Goal: Task Accomplishment & Management: Complete application form

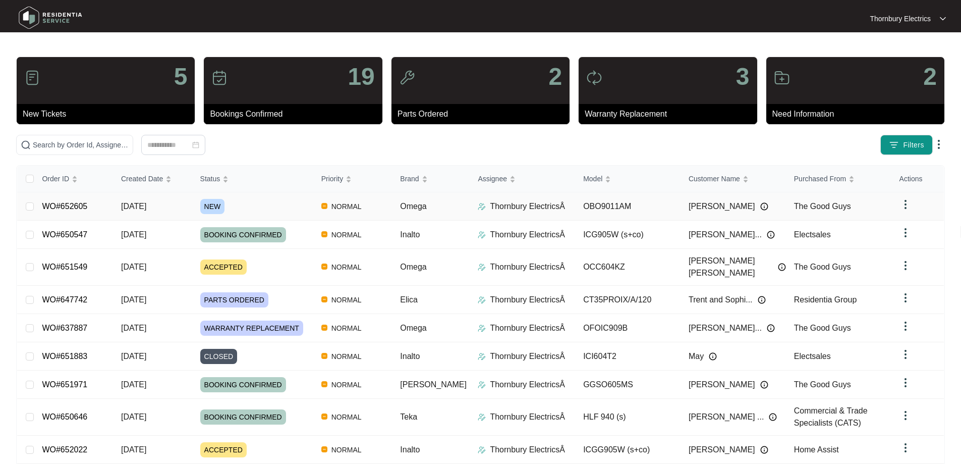
click at [222, 202] on span "NEW" at bounding box center [212, 206] width 25 height 15
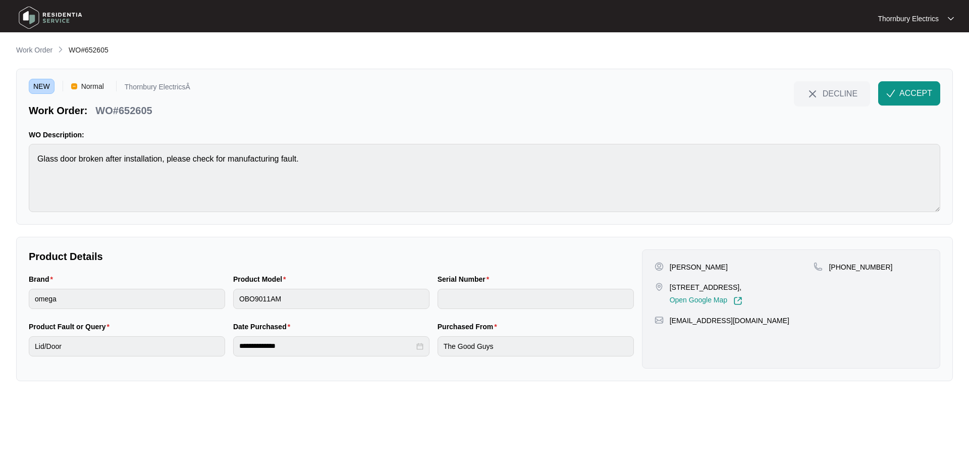
drag, startPoint x: 666, startPoint y: 286, endPoint x: 769, endPoint y: 285, distance: 102.4
click at [769, 285] on div "[STREET_ADDRESS], Open Google Map" at bounding box center [733, 293] width 159 height 23
copy p "[STREET_ADDRESS]"
click at [911, 93] on span "ACCEPT" at bounding box center [915, 93] width 33 height 12
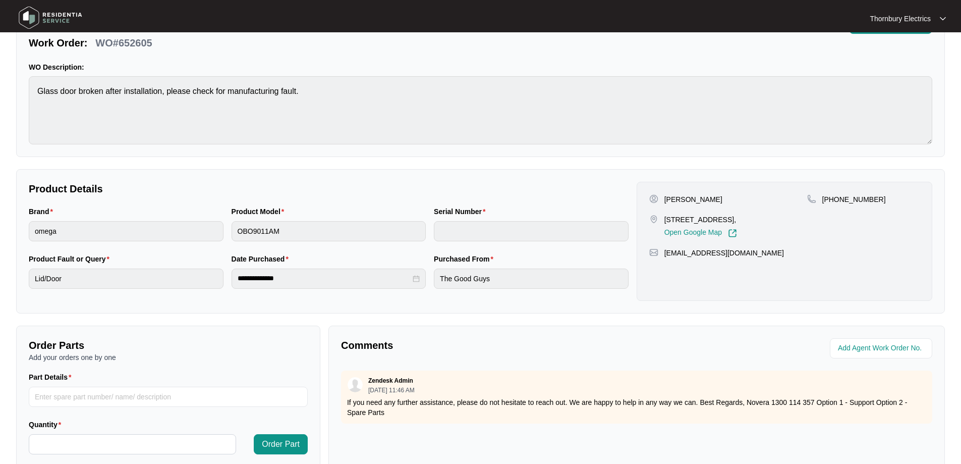
scroll to position [54, 0]
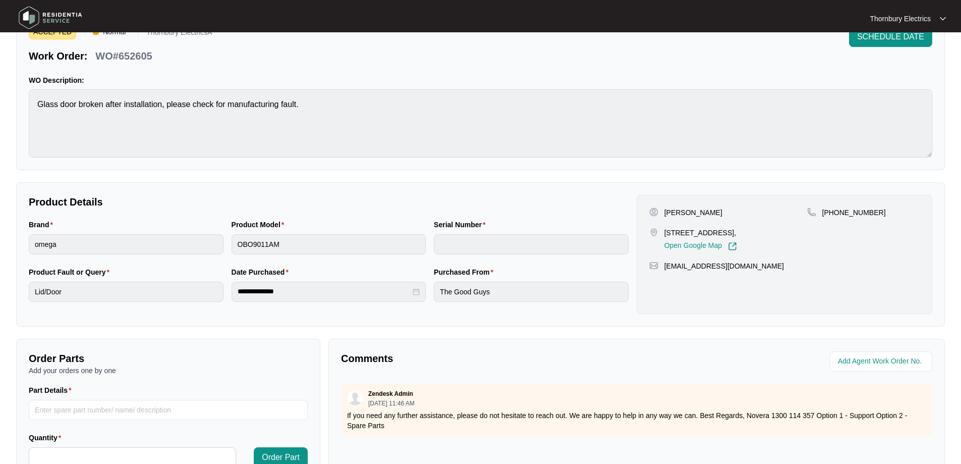
click at [670, 213] on p "[PERSON_NAME]" at bounding box center [693, 212] width 58 height 10
copy p "[PERSON_NAME]"
click at [693, 208] on p "[PERSON_NAME]" at bounding box center [693, 212] width 58 height 10
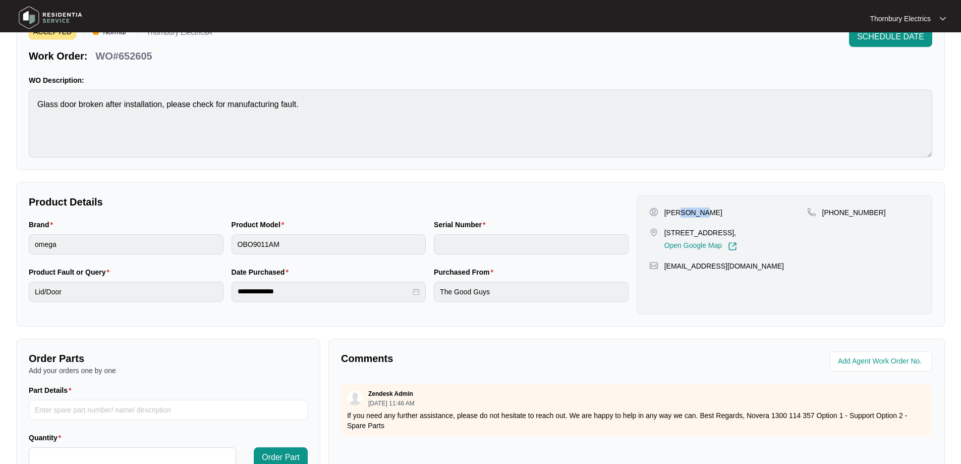
copy p "[PERSON_NAME]"
drag, startPoint x: 894, startPoint y: 212, endPoint x: 836, endPoint y: 213, distance: 58.0
click at [836, 213] on div "[PHONE_NUMBER]" at bounding box center [863, 212] width 113 height 10
copy p "426790237"
drag, startPoint x: 741, startPoint y: 268, endPoint x: 663, endPoint y: 272, distance: 77.8
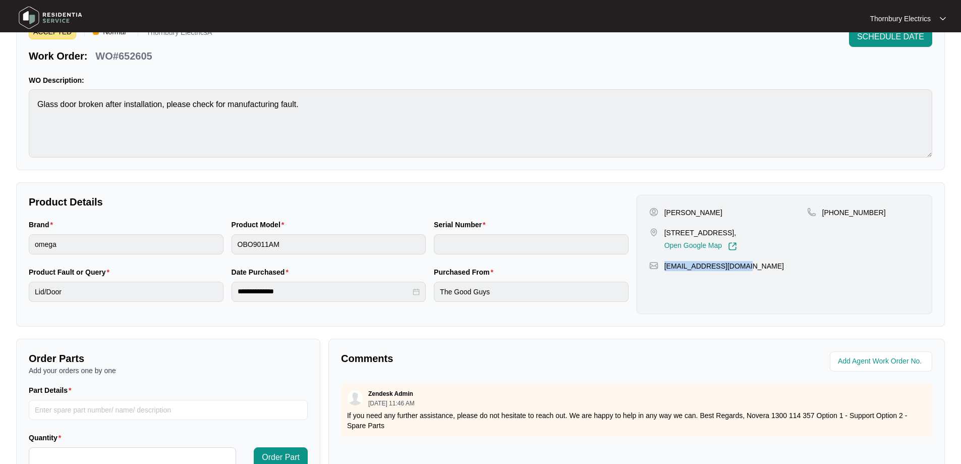
click at [663, 272] on div "[PERSON_NAME] [STREET_ADDRESS], Open Google Map [PHONE_NUMBER] [EMAIL_ADDRESS][…" at bounding box center [785, 254] width 296 height 119
copy p "[EMAIL_ADDRESS][DOMAIN_NAME]"
click at [136, 53] on p "WO#652605" at bounding box center [123, 56] width 57 height 14
copy p "652605"
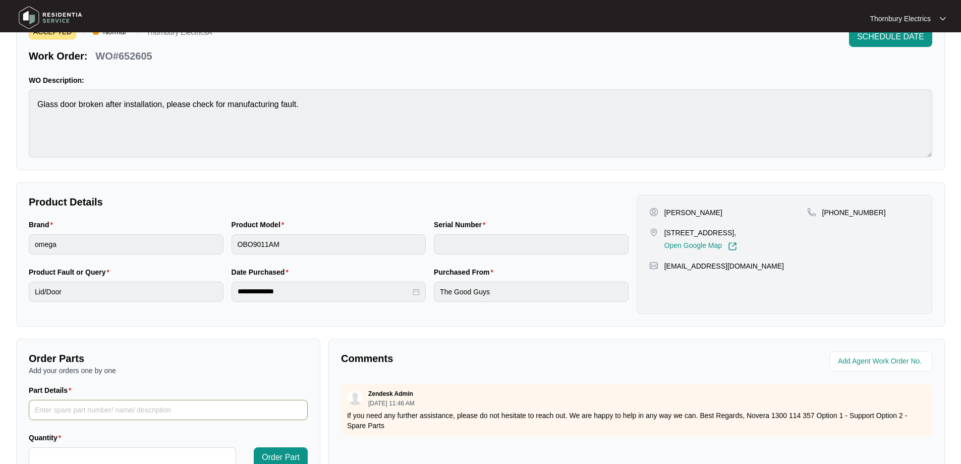
click at [131, 408] on input "Part Details" at bounding box center [168, 410] width 279 height 20
type input "1"
click at [104, 448] on input "Quantity" at bounding box center [132, 457] width 206 height 19
paste input "*****"
type input "*****"
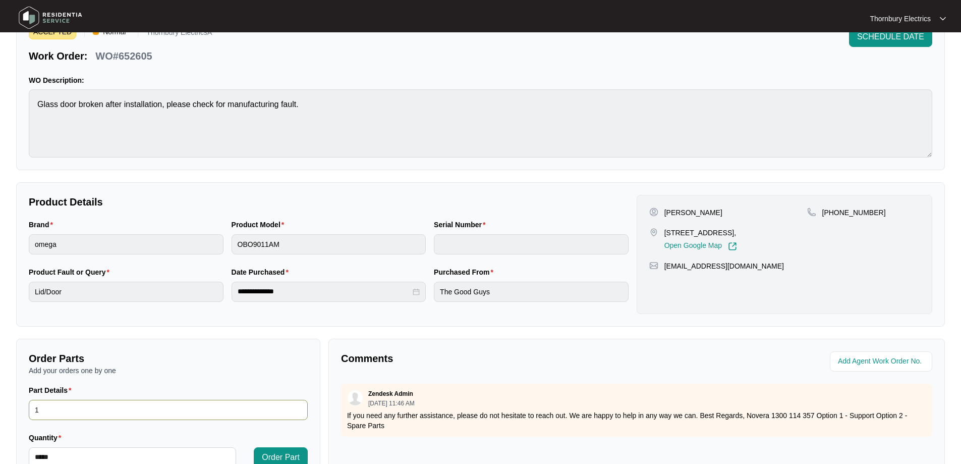
drag, startPoint x: 44, startPoint y: 411, endPoint x: 25, endPoint y: 411, distance: 19.2
click at [25, 411] on div "Part Details 1" at bounding box center [168, 407] width 287 height 47
paste input "SP21197 inner door glass"
type input "SP21197 inner door glass"
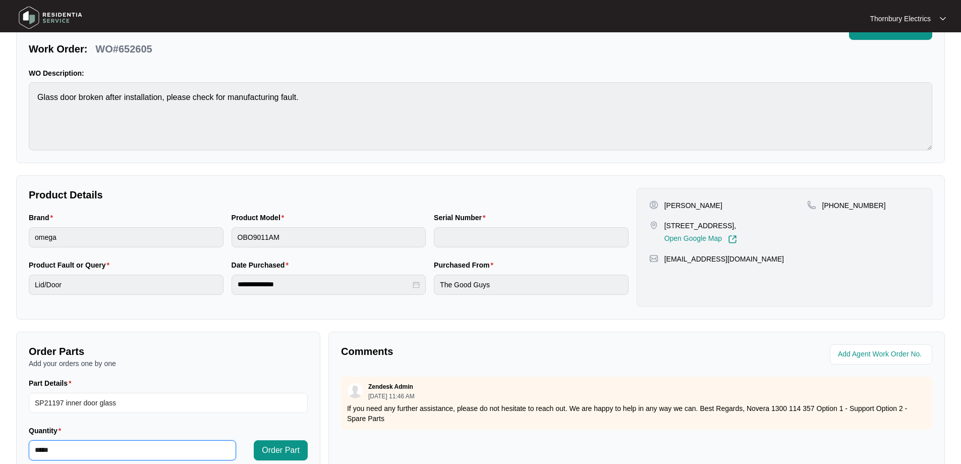
scroll to position [69, 0]
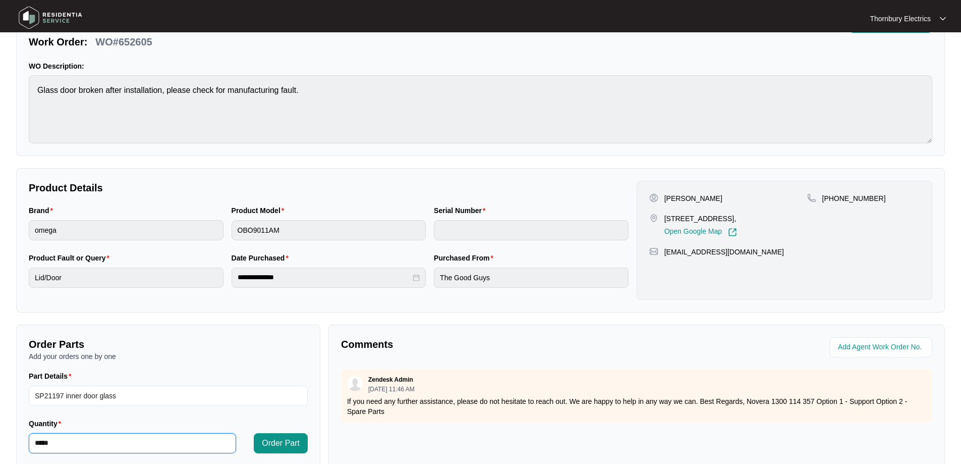
drag, startPoint x: 67, startPoint y: 454, endPoint x: 25, endPoint y: 454, distance: 42.4
click at [25, 454] on div "Quantity *****" at bounding box center [132, 441] width 215 height 47
type input "*"
click at [215, 403] on input "SP21197 inner door glass" at bounding box center [168, 395] width 279 height 20
click at [283, 444] on span "Order Part" at bounding box center [281, 443] width 38 height 12
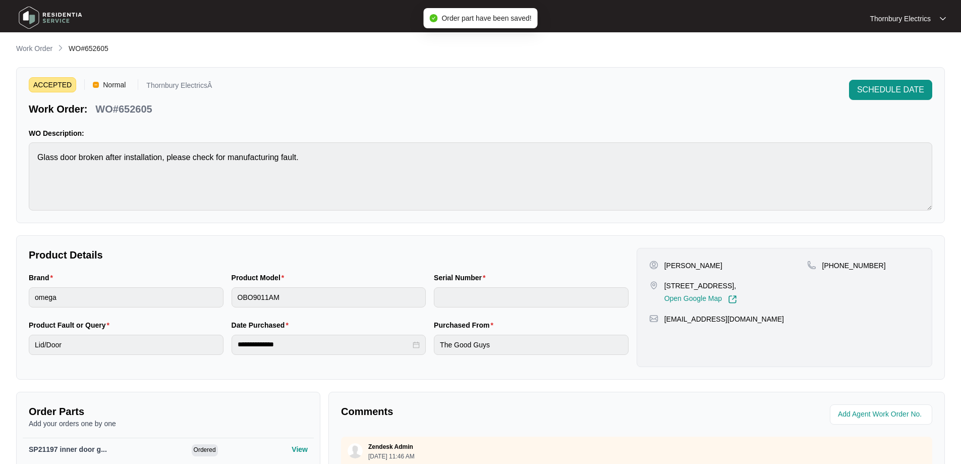
scroll to position [0, 0]
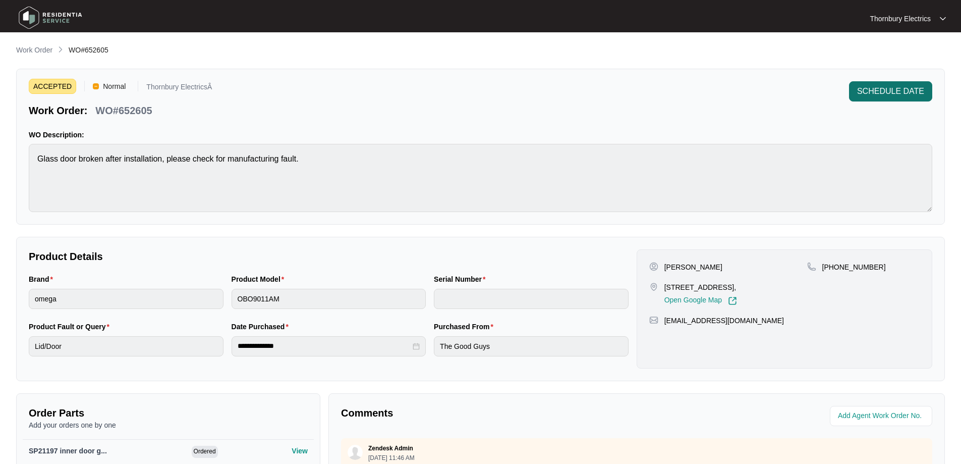
click at [883, 90] on span "SCHEDULE DATE" at bounding box center [890, 91] width 67 height 12
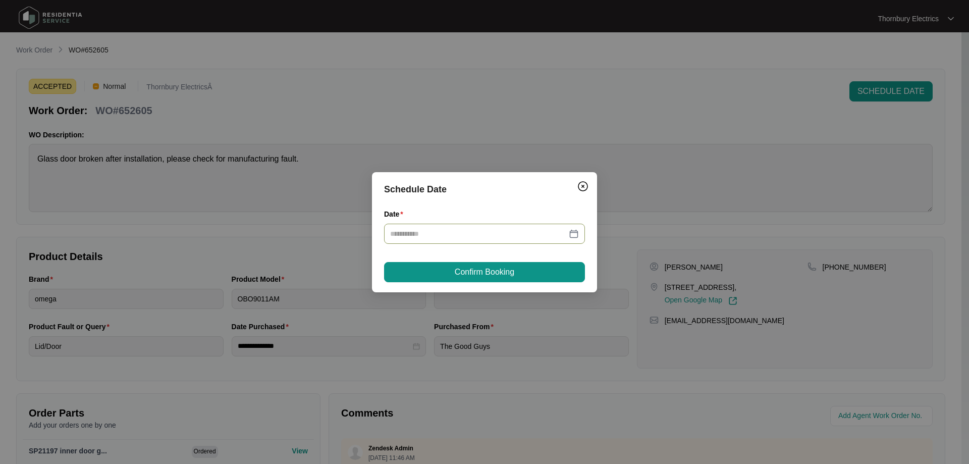
click at [560, 234] on input "Date" at bounding box center [478, 233] width 177 height 11
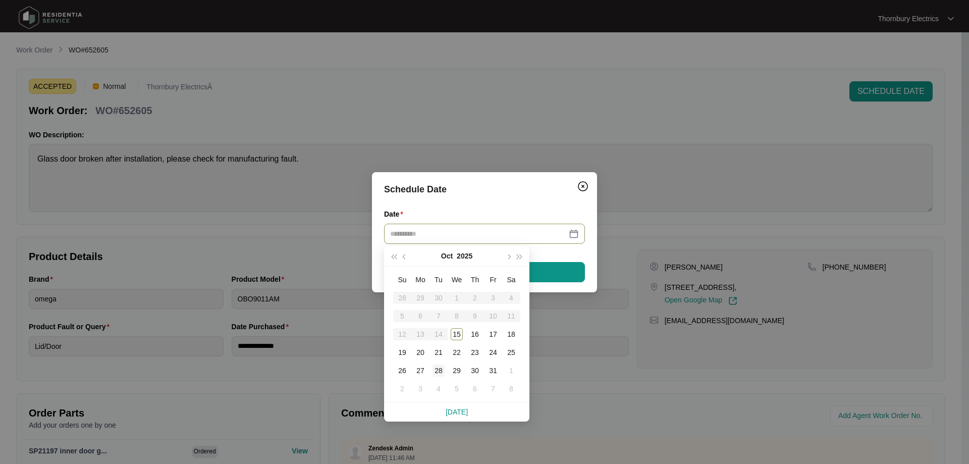
click at [437, 367] on div "28" at bounding box center [438, 370] width 12 height 12
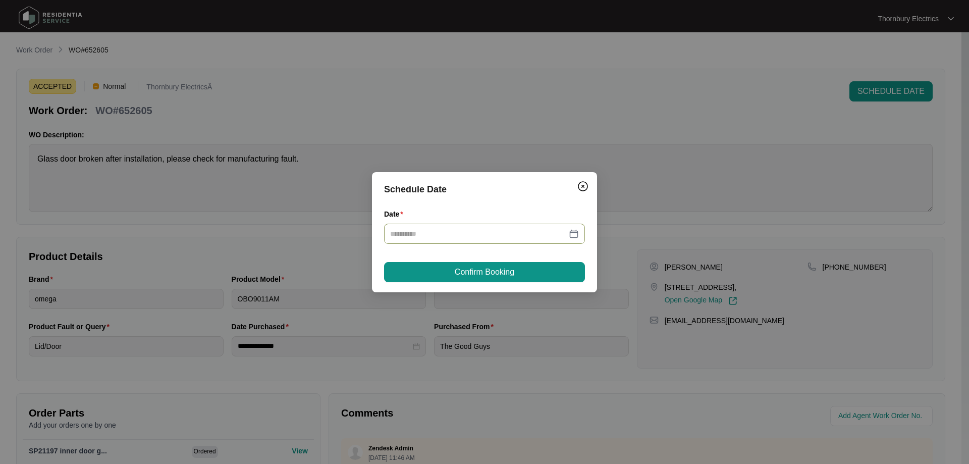
type input "**********"
click at [504, 271] on span "Confirm Booking" at bounding box center [485, 272] width 60 height 12
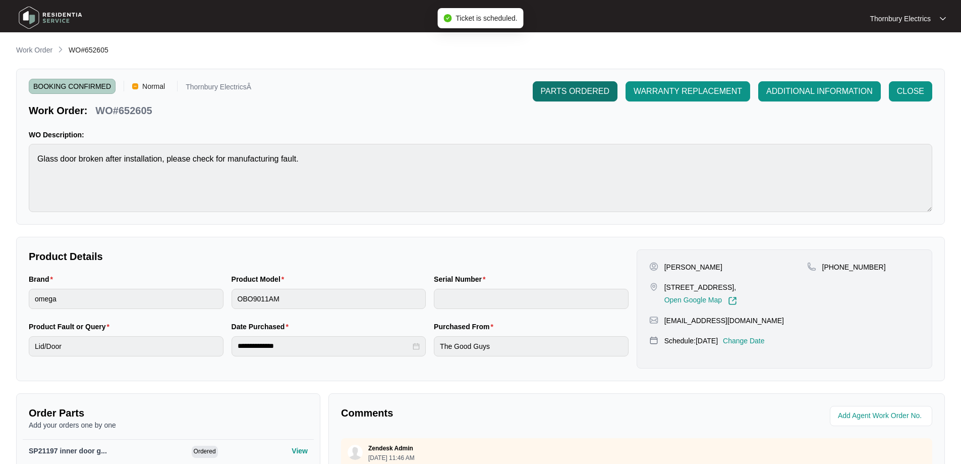
click at [583, 96] on span "PARTS ORDERED" at bounding box center [575, 91] width 69 height 12
